Goal: Transaction & Acquisition: Purchase product/service

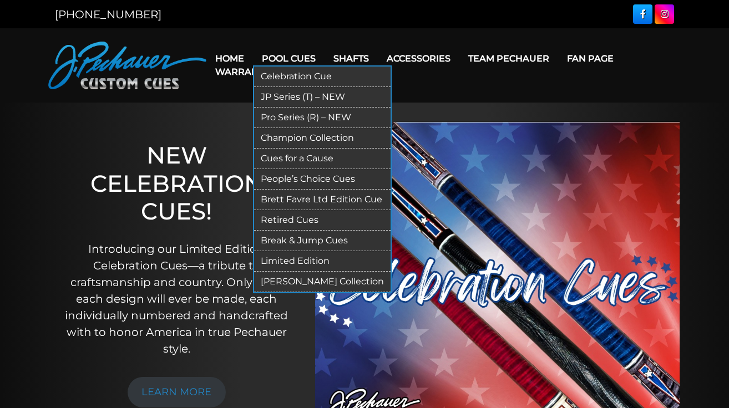
click at [290, 80] on link "Celebration Cue" at bounding box center [322, 77] width 136 height 21
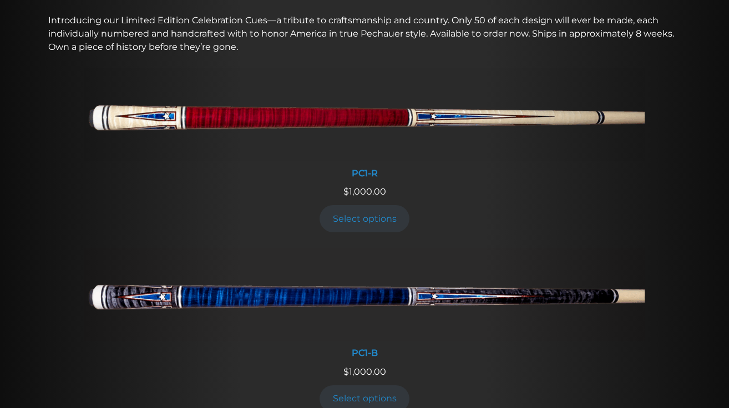
scroll to position [412, 0]
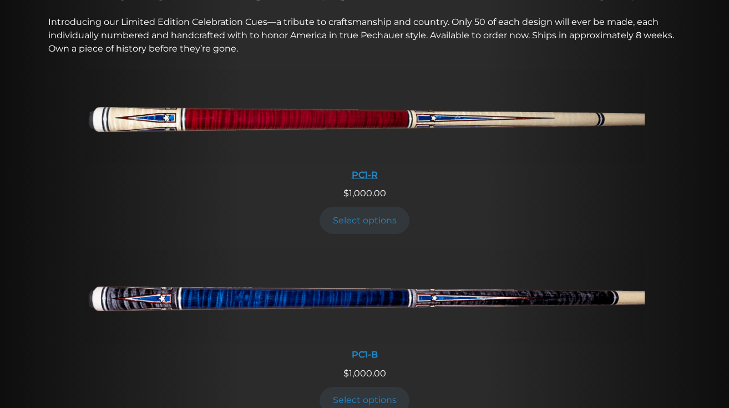
click at [362, 174] on div "PC1-R" at bounding box center [364, 175] width 560 height 11
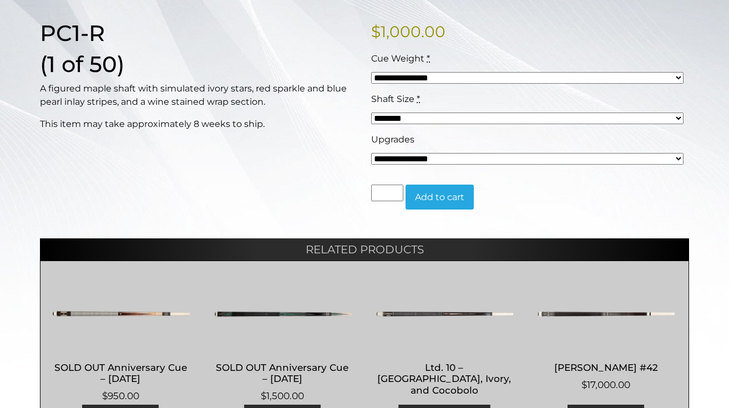
scroll to position [270, 0]
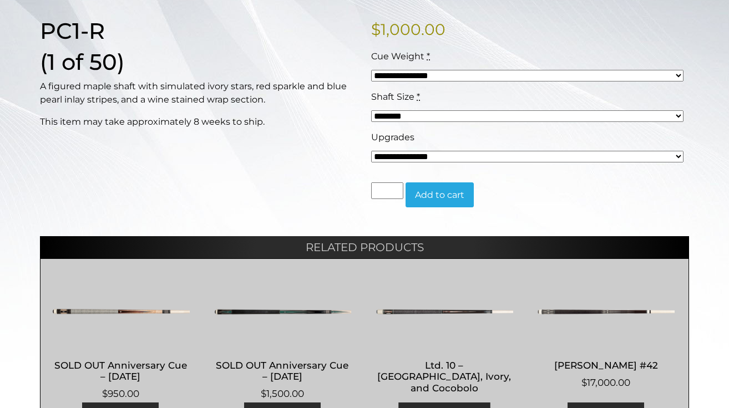
select select "*****"
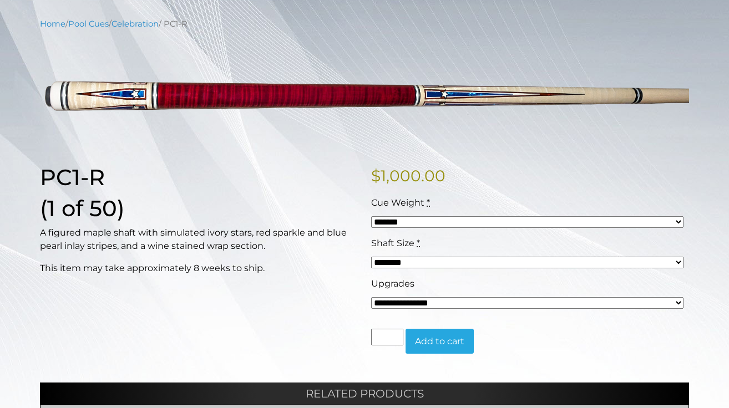
scroll to position [124, 0]
click at [237, 236] on p "A figured maple shaft with simulated ivory stars, red sparkle and blue pearl in…" at bounding box center [199, 239] width 318 height 27
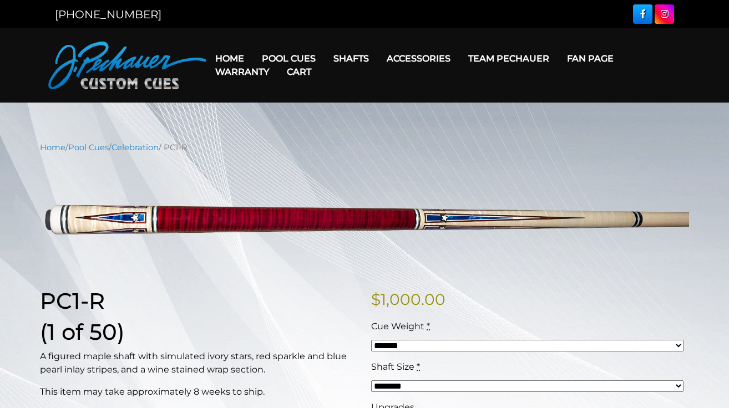
scroll to position [0, 0]
click at [301, 61] on link "Cart" at bounding box center [299, 72] width 42 height 28
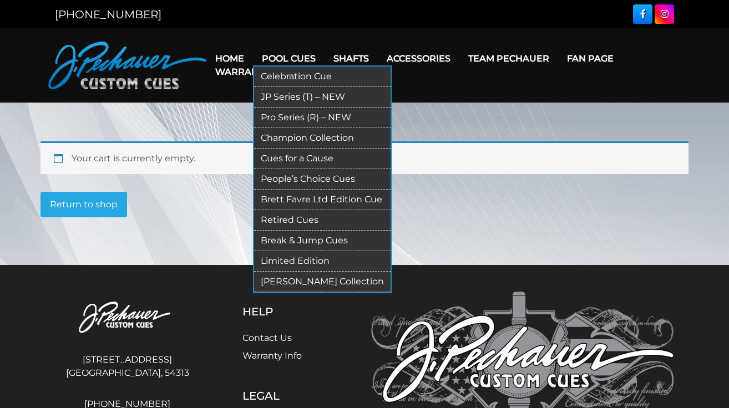
click at [296, 114] on link "Pro Series (R) – NEW" at bounding box center [322, 118] width 136 height 21
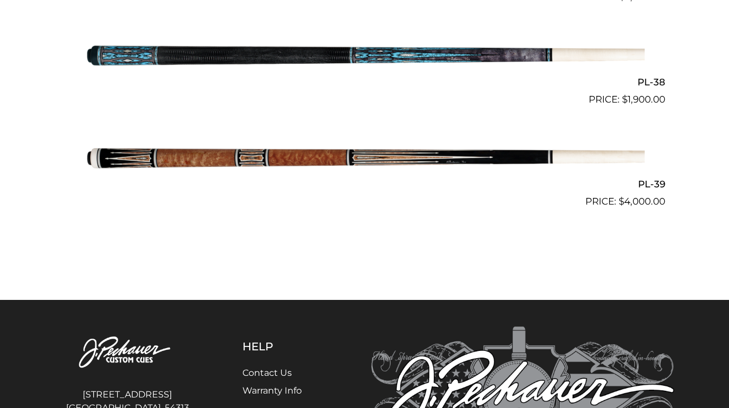
scroll to position [3207, 0]
